Goal: Information Seeking & Learning: Understand process/instructions

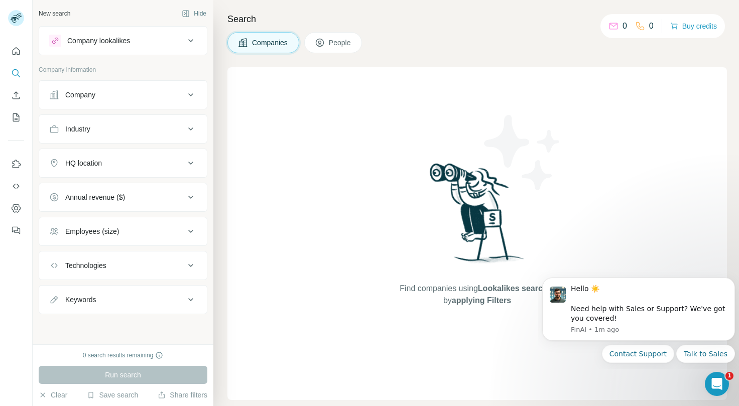
click at [269, 44] on span "Companies" at bounding box center [270, 43] width 37 height 10
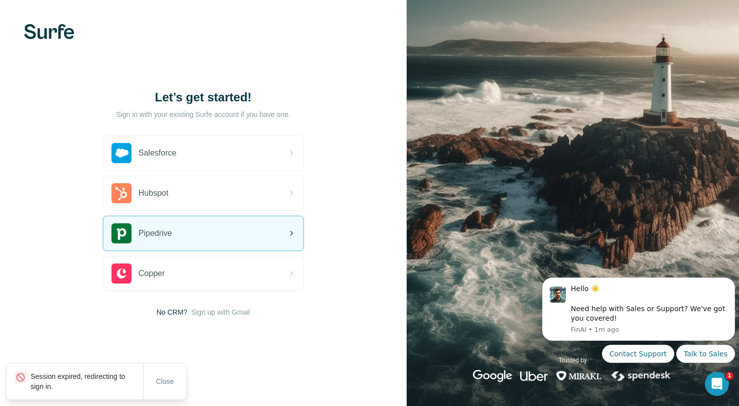
click at [161, 228] on span "Pipedrive" at bounding box center [156, 233] width 34 height 12
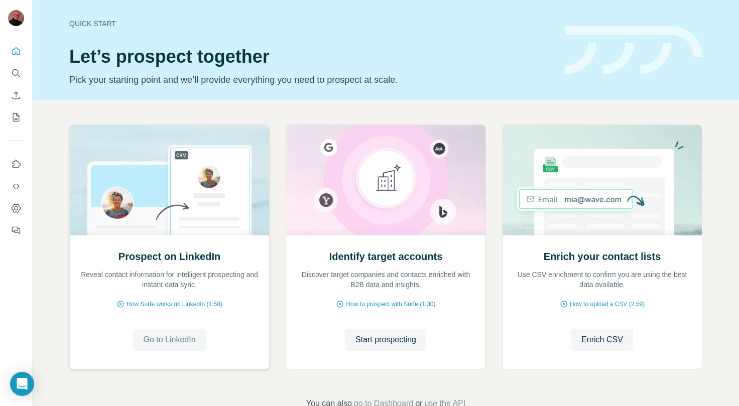
click at [182, 339] on span "Go to LinkedIn" at bounding box center [169, 340] width 52 height 12
click at [153, 306] on span "How Surfe works on LinkedIn (1:58)" at bounding box center [174, 304] width 96 height 9
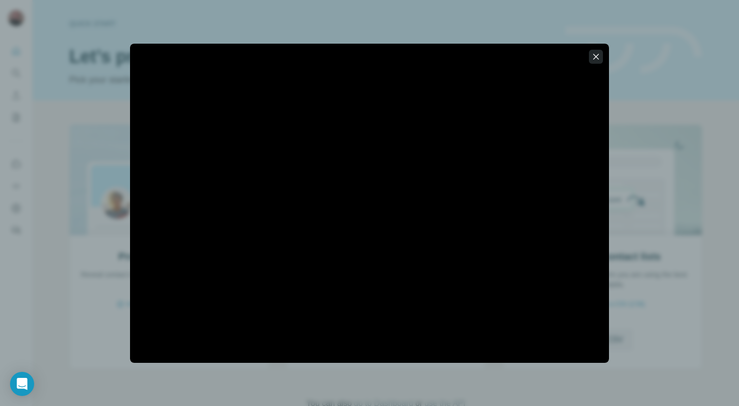
click at [598, 57] on icon "button" at bounding box center [596, 57] width 10 height 10
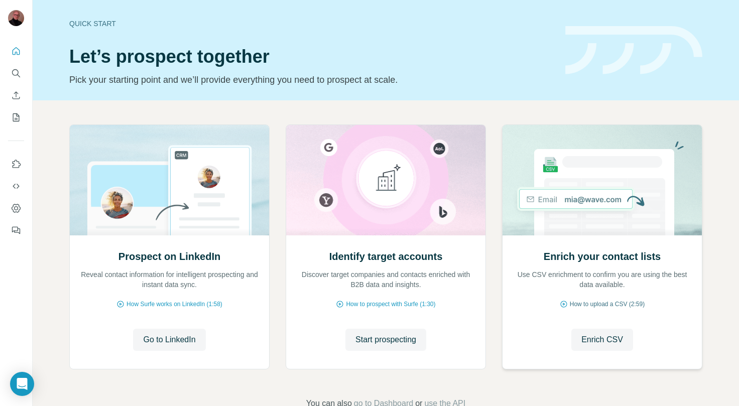
click at [582, 304] on span "How to upload a CSV (2:59)" at bounding box center [607, 304] width 75 height 9
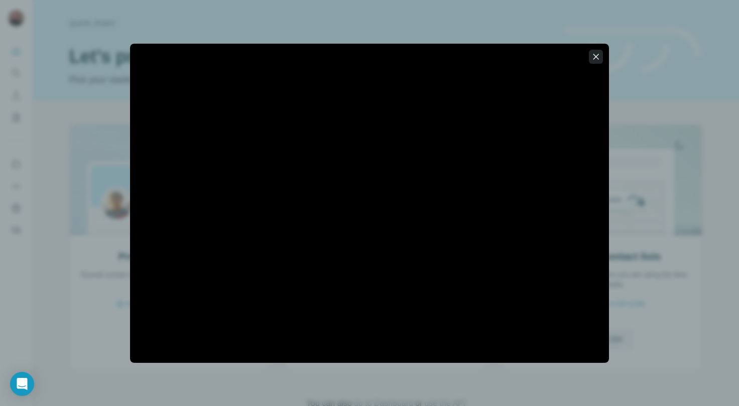
click at [596, 60] on icon "button" at bounding box center [596, 57] width 10 height 10
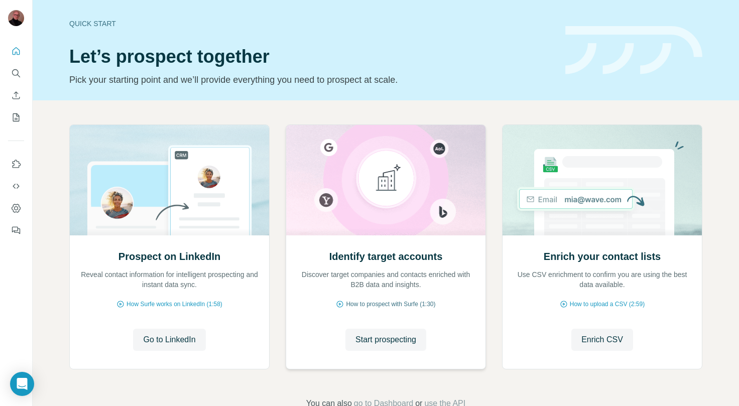
click at [384, 304] on span "How to prospect with Surfe (1:30)" at bounding box center [390, 304] width 89 height 9
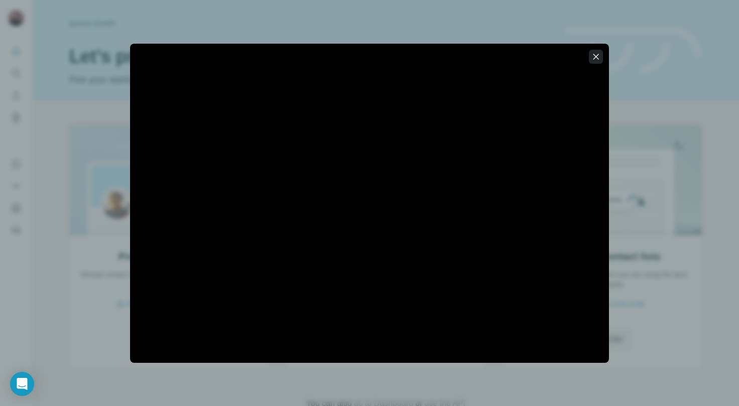
click at [602, 50] on button "button" at bounding box center [596, 57] width 14 height 14
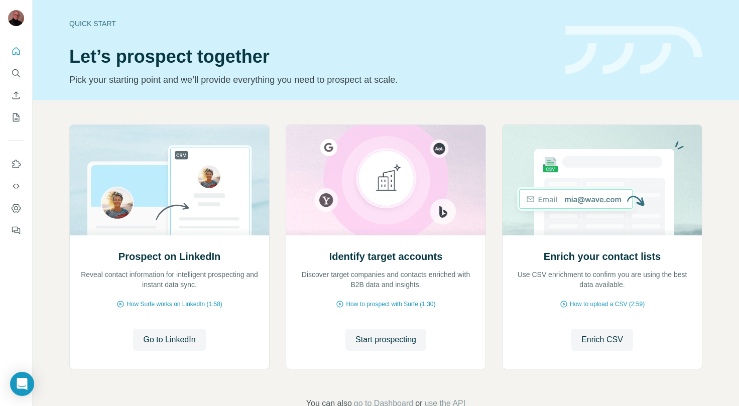
scroll to position [28, 0]
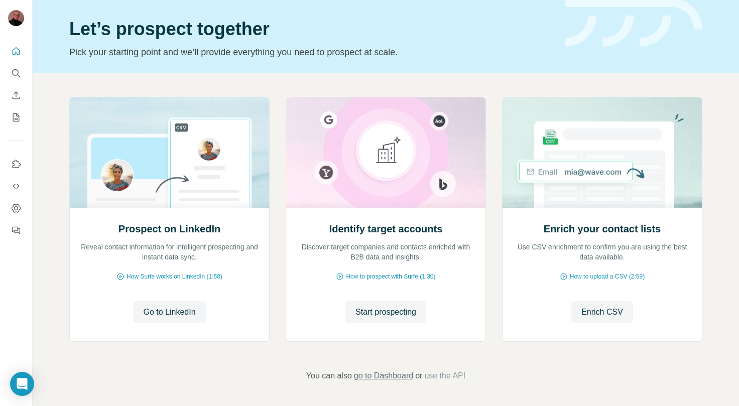
click at [391, 371] on span "go to Dashboard" at bounding box center [383, 376] width 59 height 12
